Goal: Task Accomplishment & Management: Manage account settings

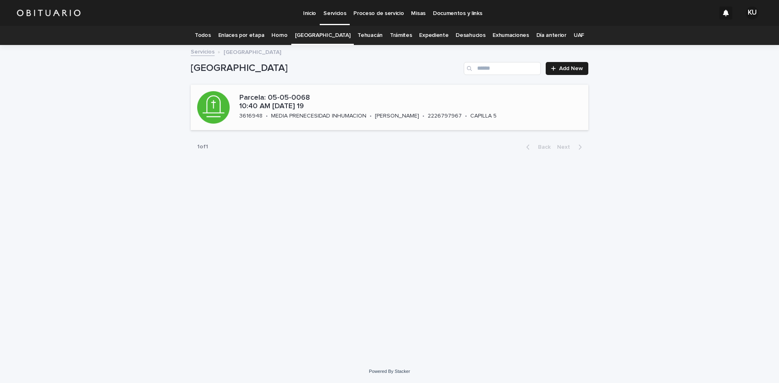
click at [436, 108] on p "Parcela: 05-05-0068 10:40 AM [DATE] 19" at bounding box center [403, 102] width 328 height 17
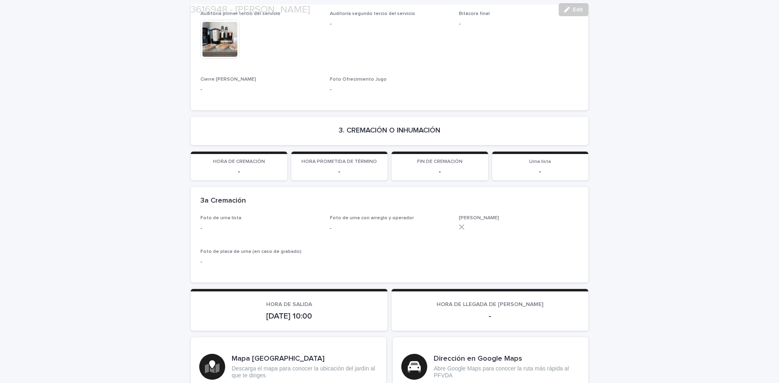
scroll to position [1993, 0]
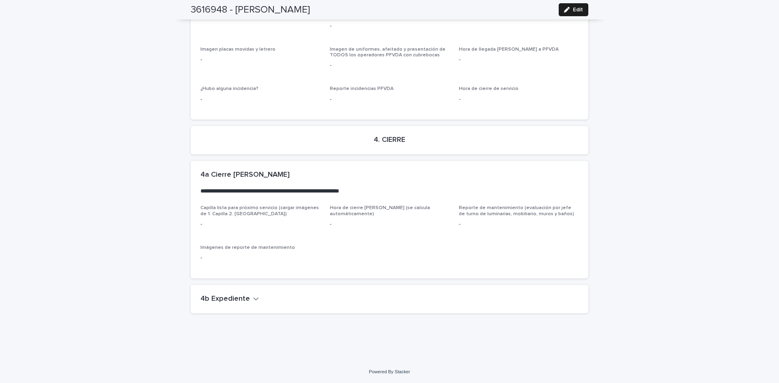
click at [233, 297] on h2 "4b Expediente" at bounding box center [224, 299] width 49 height 9
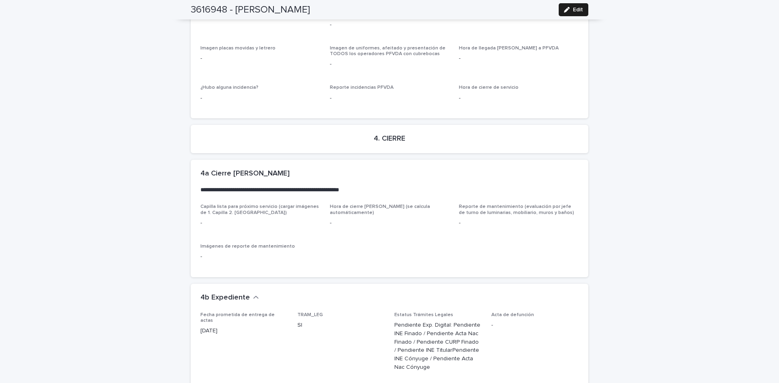
scroll to position [2276, 0]
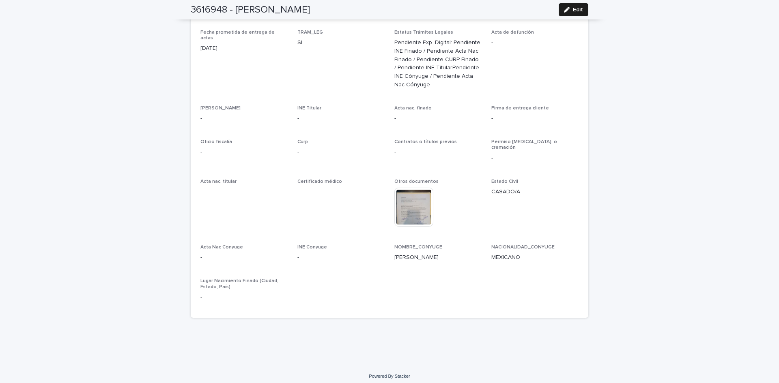
drag, startPoint x: 574, startPoint y: 8, endPoint x: 549, endPoint y: 383, distance: 375.7
click at [574, 8] on span "Edit" at bounding box center [578, 10] width 10 height 6
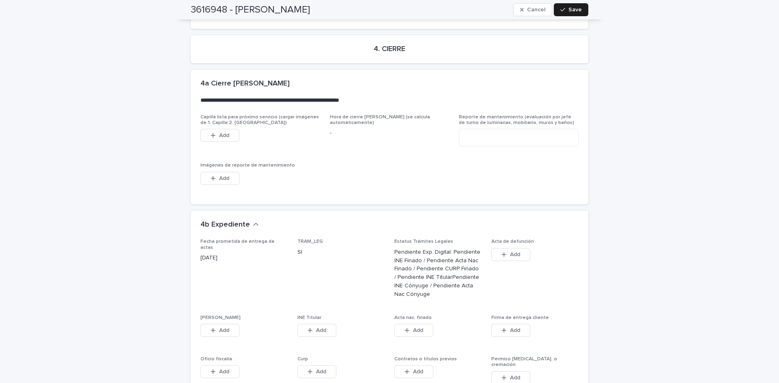
scroll to position [2522, 0]
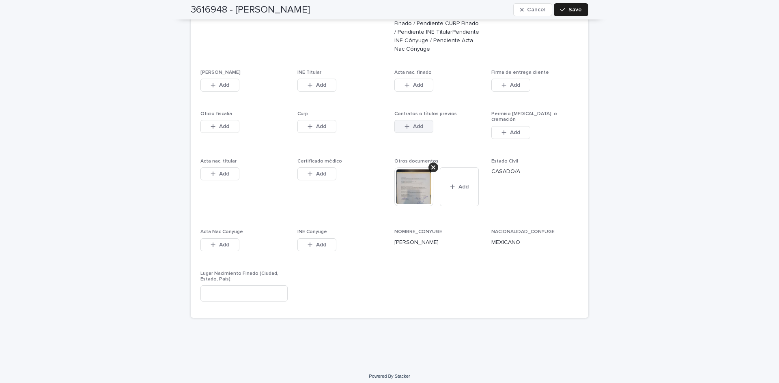
click at [422, 130] on button "Add" at bounding box center [413, 126] width 39 height 13
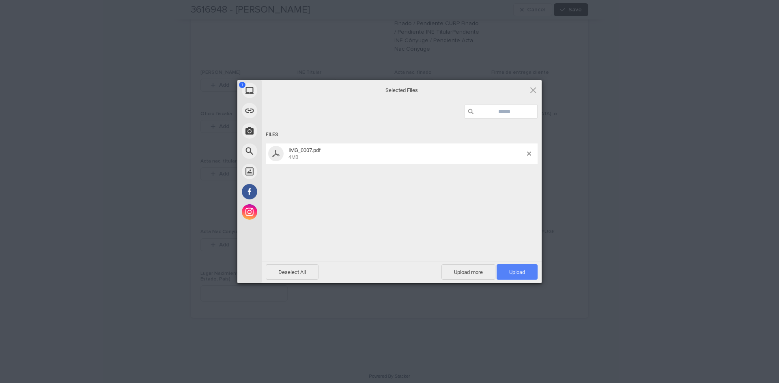
click at [520, 270] on span "Upload 1" at bounding box center [517, 272] width 16 height 6
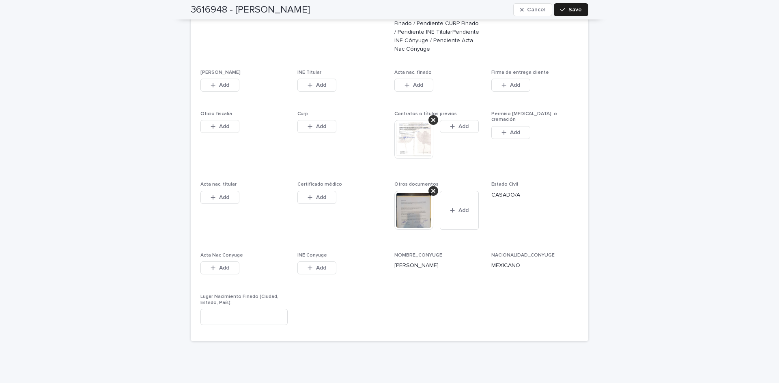
click at [561, 12] on icon "button" at bounding box center [562, 10] width 5 height 6
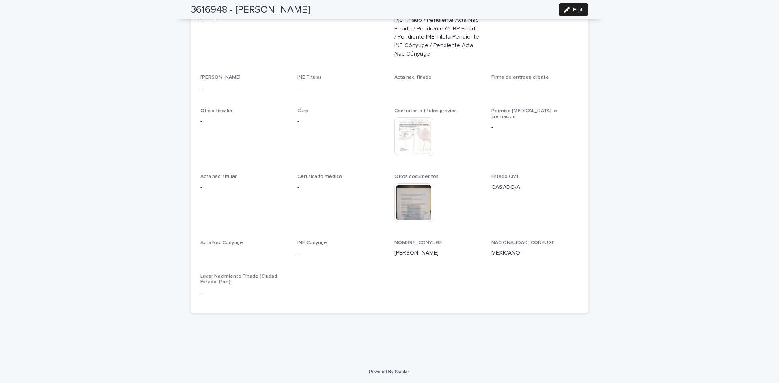
scroll to position [2308, 0]
drag, startPoint x: 654, startPoint y: 269, endPoint x: 557, endPoint y: 21, distance: 267.1
click at [560, 16] on button "Edit" at bounding box center [574, 9] width 30 height 13
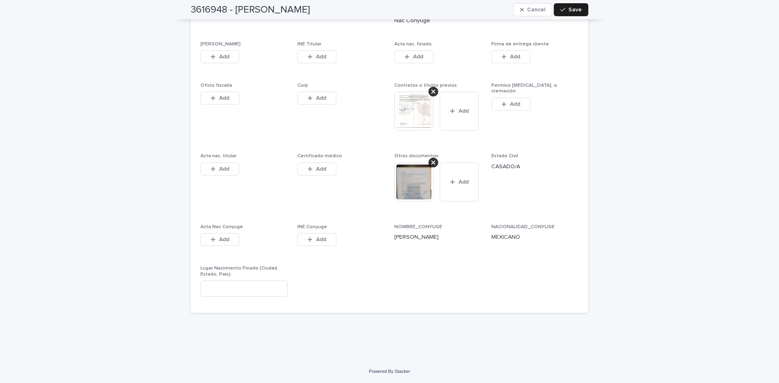
scroll to position [2467, 0]
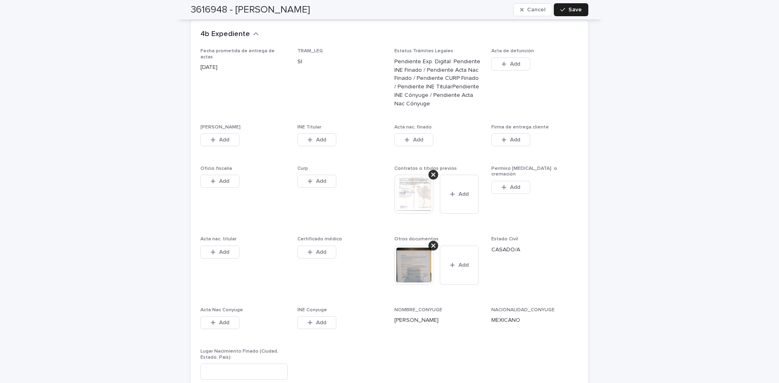
click at [204, 143] on button "Add" at bounding box center [219, 139] width 39 height 13
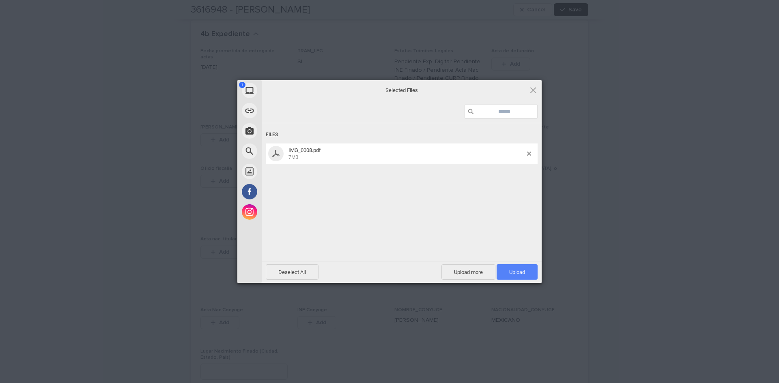
click at [524, 275] on span "Upload 1" at bounding box center [517, 272] width 16 height 6
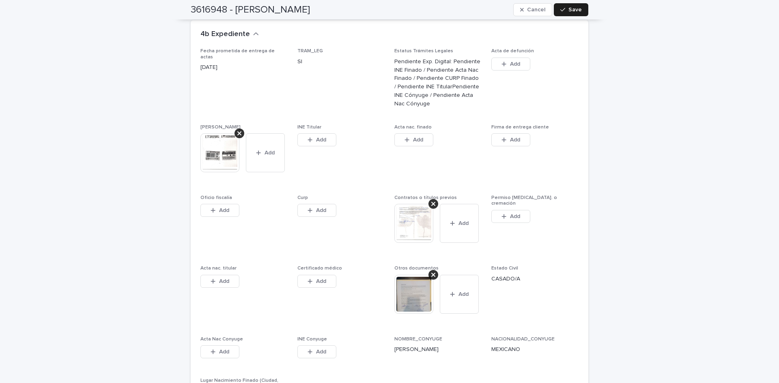
click at [327, 145] on button "Add" at bounding box center [316, 139] width 39 height 13
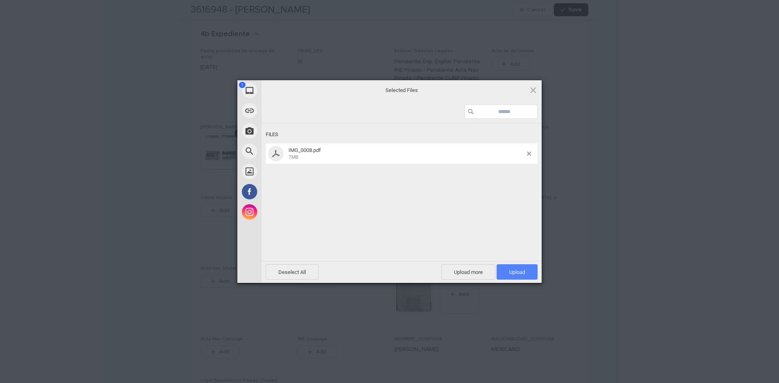
click at [520, 267] on span "Upload 1" at bounding box center [517, 271] width 41 height 15
click at [731, 264] on div "My Device Link (URL) Take Photo Web Search Unsplash Facebook Instagram Uploaded…" at bounding box center [389, 191] width 779 height 383
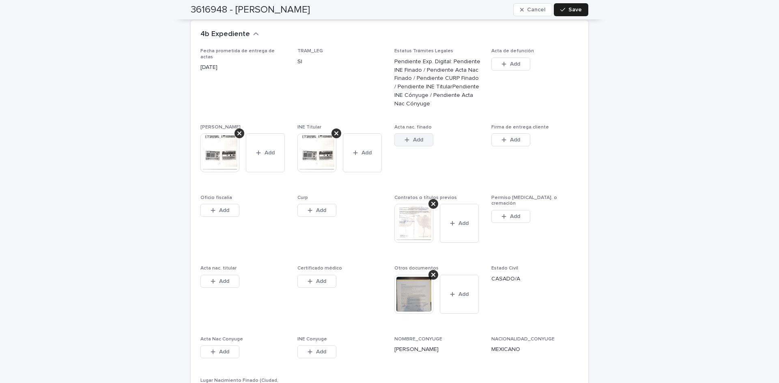
click at [422, 138] on button "Add" at bounding box center [413, 139] width 39 height 13
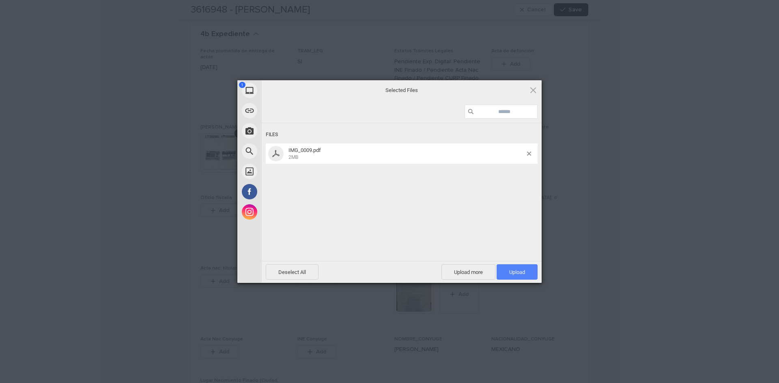
click at [524, 264] on span "Upload 1" at bounding box center [517, 271] width 41 height 15
click at [672, 270] on div "My Device Link (URL) Take Photo Web Search Unsplash Facebook Instagram Uploaded…" at bounding box center [389, 191] width 779 height 383
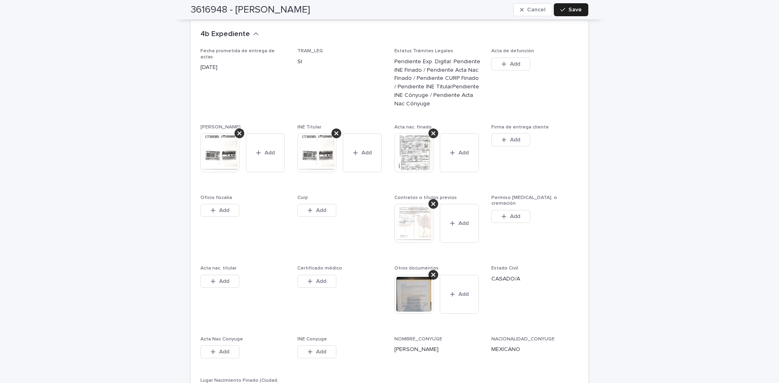
click at [309, 212] on icon "button" at bounding box center [309, 211] width 5 height 6
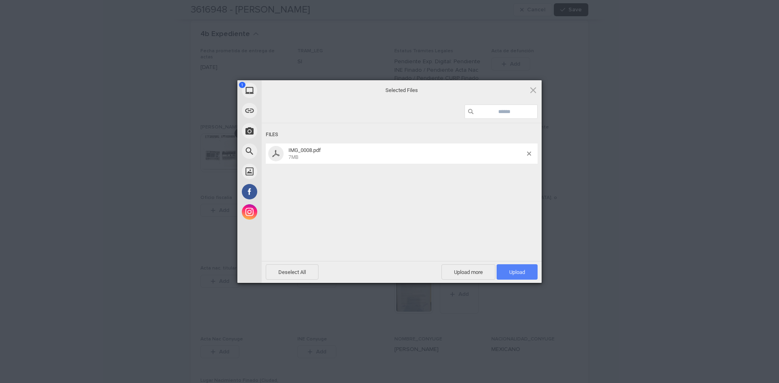
click at [510, 273] on span "Upload 1" at bounding box center [517, 272] width 16 height 6
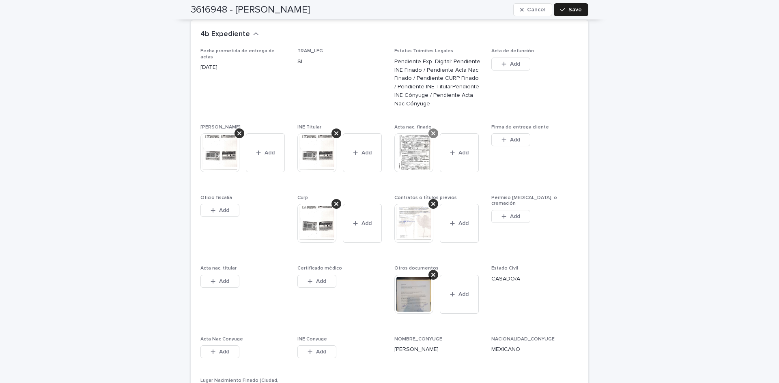
click at [433, 135] on div at bounding box center [433, 134] width 10 height 10
click at [420, 142] on span "Add" at bounding box center [418, 140] width 10 height 6
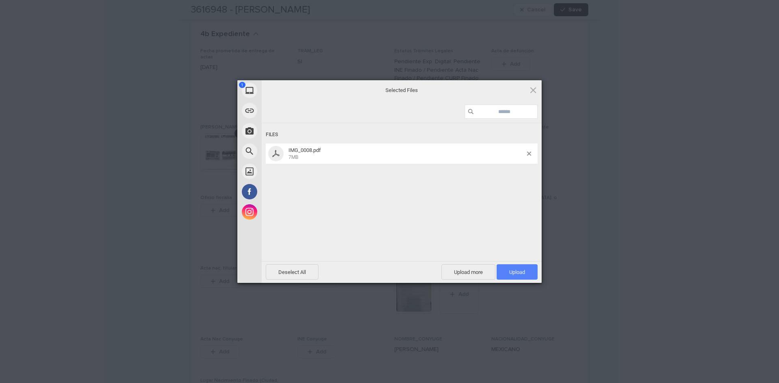
click at [523, 272] on span "Upload 1" at bounding box center [517, 272] width 16 height 6
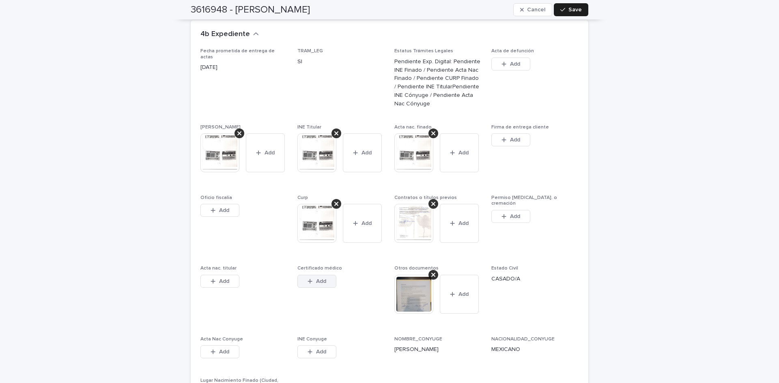
click at [320, 286] on button "Add" at bounding box center [316, 281] width 39 height 13
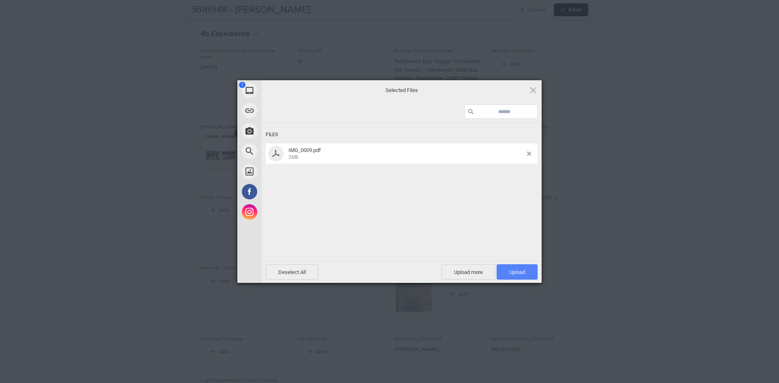
click at [514, 269] on span "Upload 1" at bounding box center [517, 272] width 16 height 6
click at [649, 273] on div "My Device Link (URL) Take Photo Web Search Unsplash Facebook Instagram Uploaded…" at bounding box center [389, 191] width 779 height 383
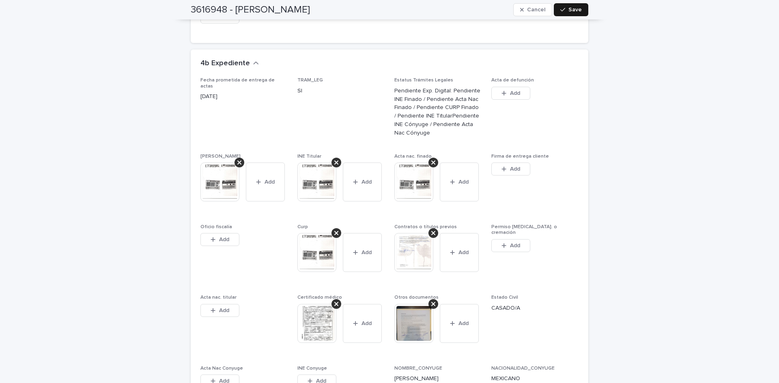
click at [580, 7] on button "Save" at bounding box center [571, 9] width 34 height 13
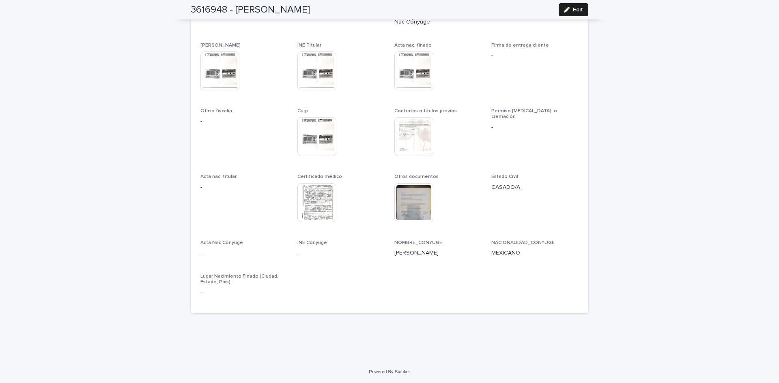
scroll to position [2347, 0]
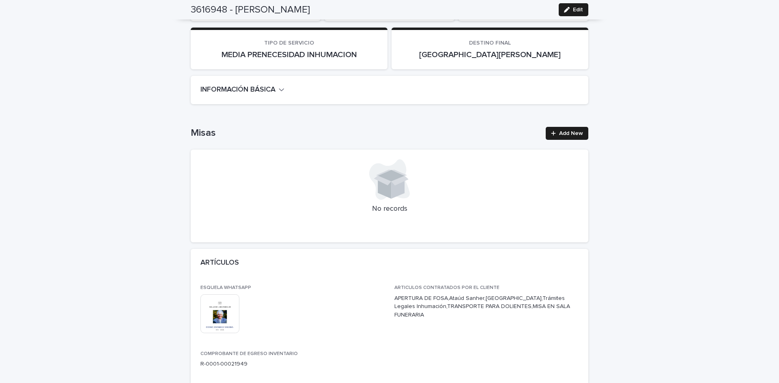
scroll to position [0, 0]
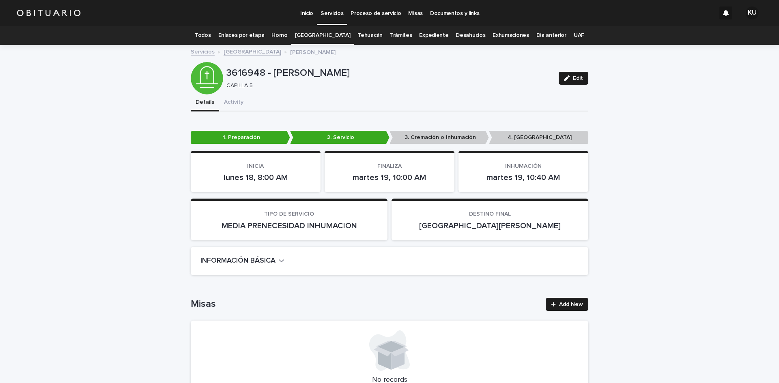
click at [338, 20] on link "Servicios" at bounding box center [332, 12] width 30 height 24
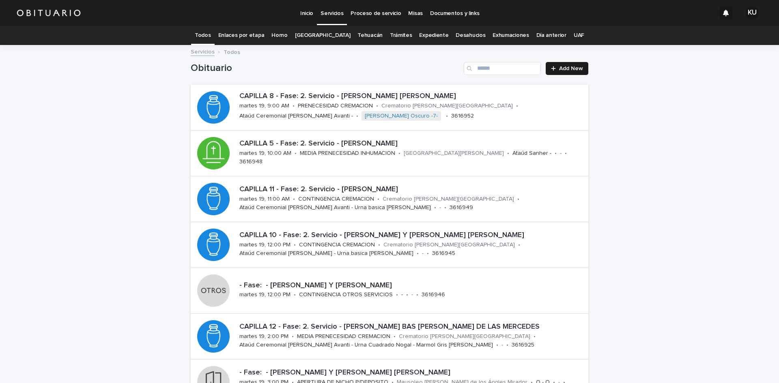
click at [338, 32] on link "[GEOGRAPHIC_DATA]" at bounding box center [323, 35] width 56 height 19
